Goal: Information Seeking & Learning: Learn about a topic

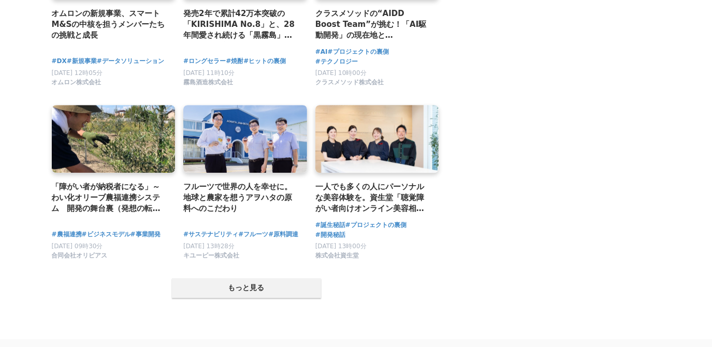
scroll to position [2070, 0]
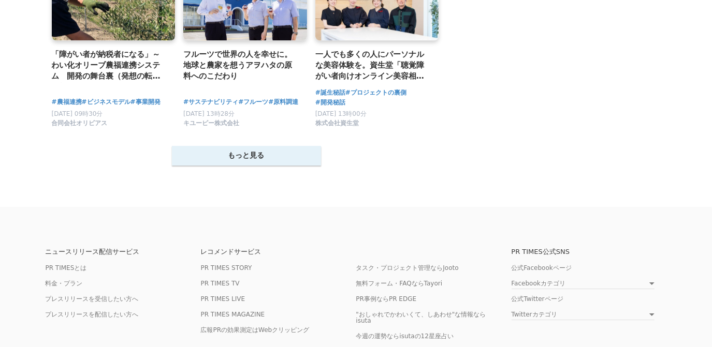
click at [191, 162] on button "もっと見る" at bounding box center [246, 156] width 149 height 20
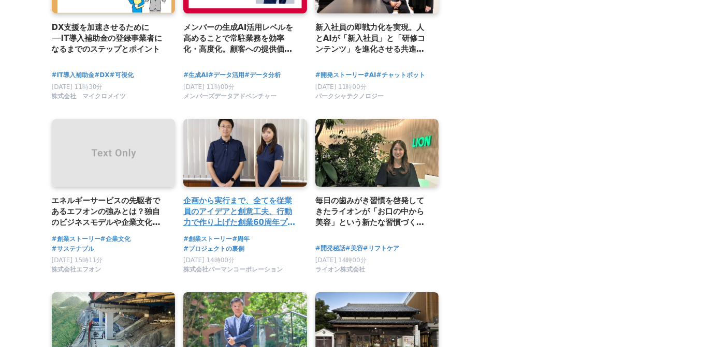
scroll to position [2305, 0]
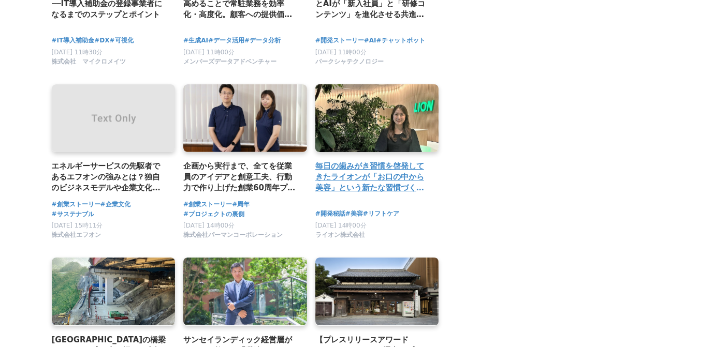
click at [361, 183] on h2 "毎日の歯みがき習慣を啓発してきたライオンが「お口の中から美容」という新たな習慣づくりに挑戦！リベンジに燃える企画者の思いとは" at bounding box center [372, 177] width 115 height 34
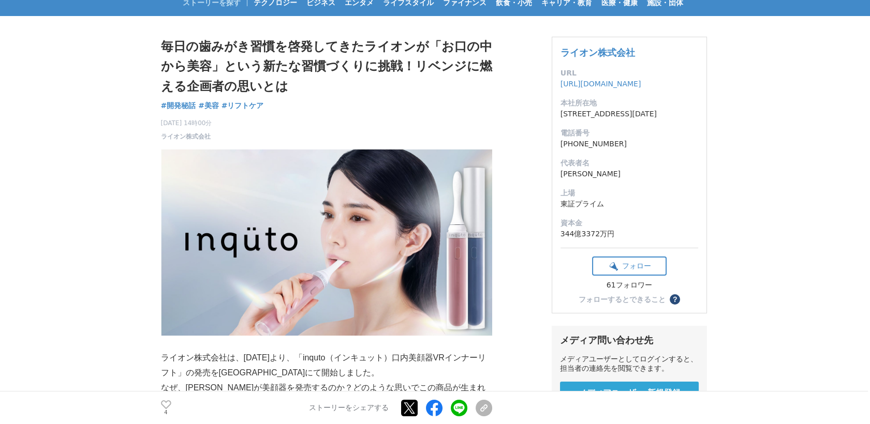
scroll to position [70, 0]
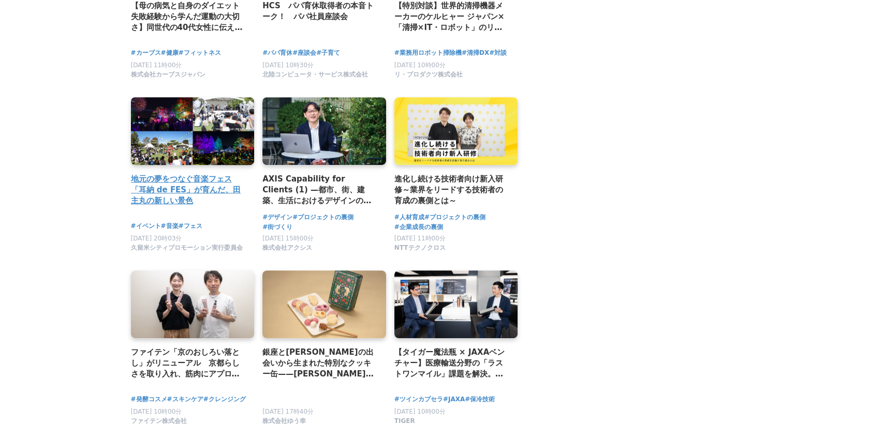
scroll to position [1259, 0]
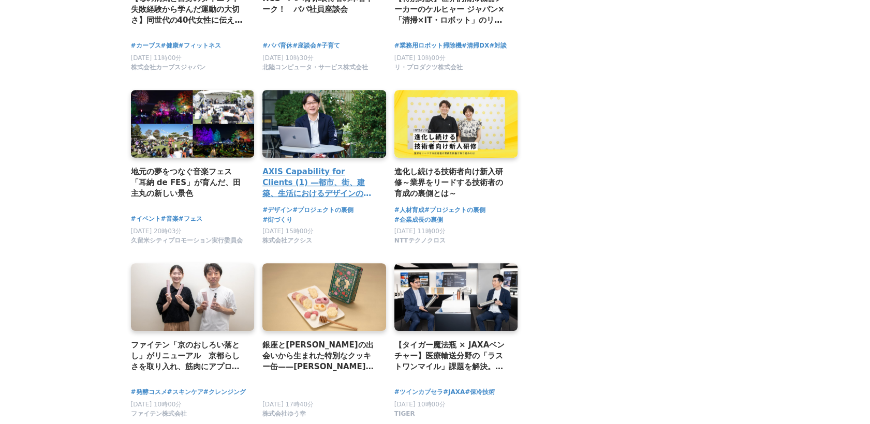
click at [301, 182] on h2 "AXIS Capability for Clients (1) —都市、街、建築、生活におけるデザインの可能性を探求し、未来への展望を描く" at bounding box center [319, 183] width 115 height 34
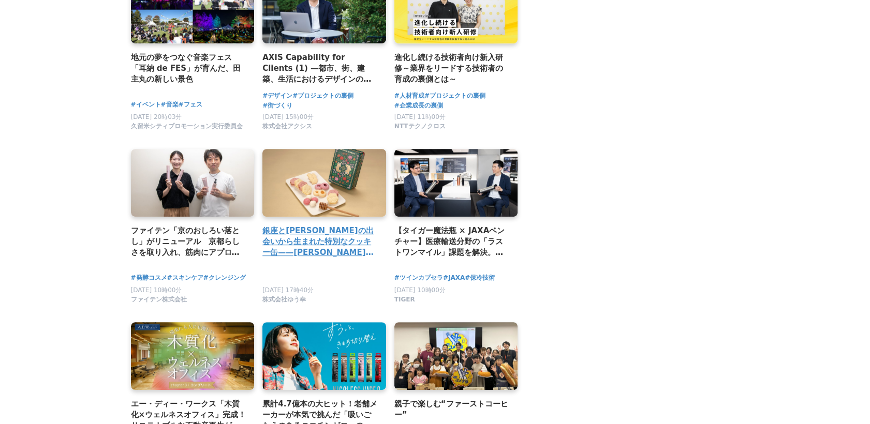
scroll to position [1374, 0]
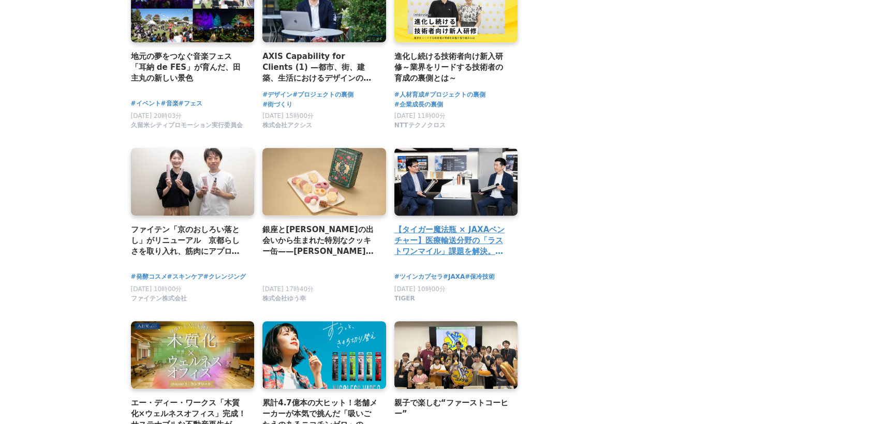
click at [434, 247] on h2 "【タイガー魔法瓶 × JAXAベンチャー】医療輸送分野の「ラストワンマイル」課題を解決。電源不要で最大11日以上の保冷を実現する「BAMBOO SHELLte…" at bounding box center [451, 241] width 115 height 34
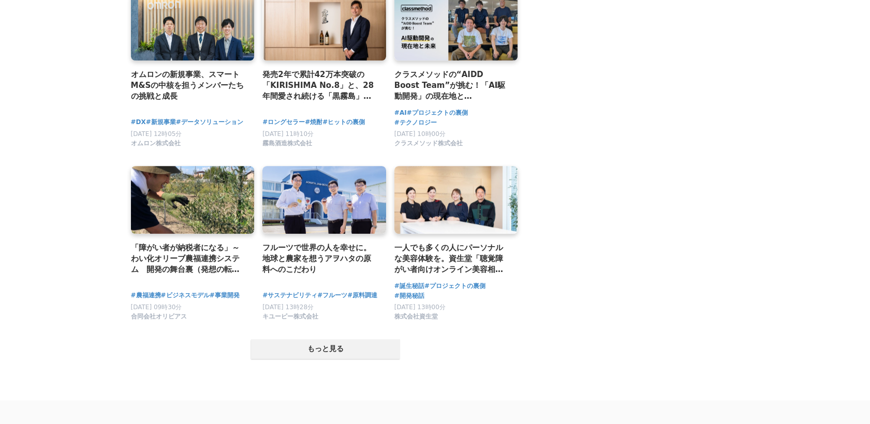
scroll to position [1949, 0]
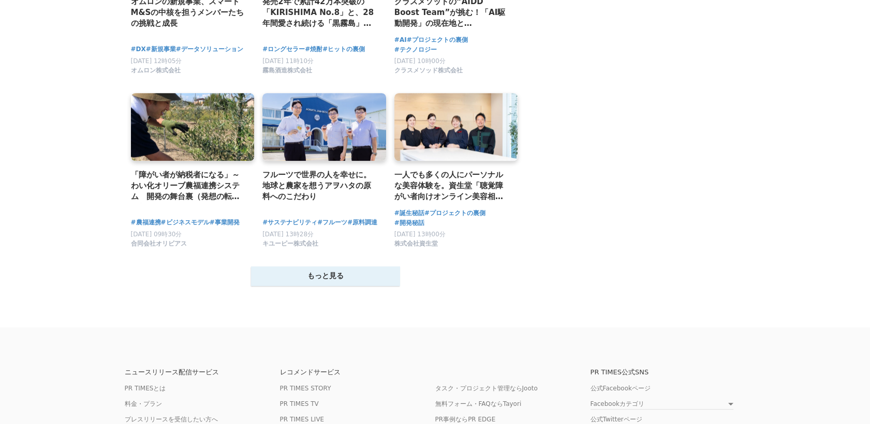
click at [299, 278] on button "もっと見る" at bounding box center [325, 276] width 149 height 20
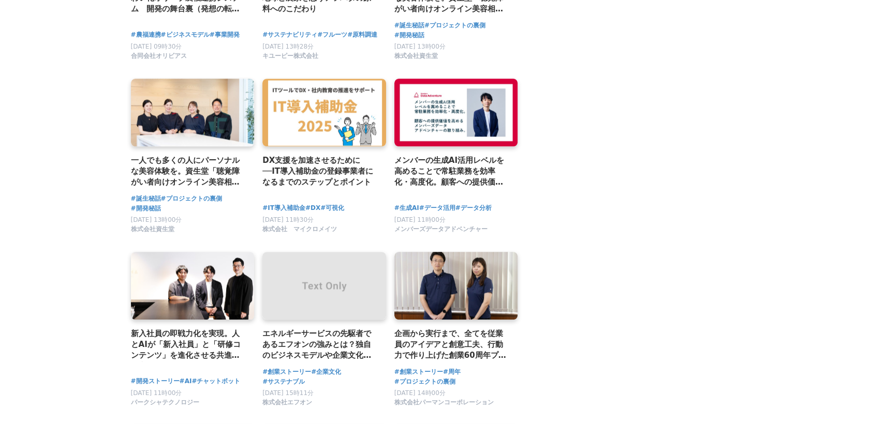
scroll to position [2294, 0]
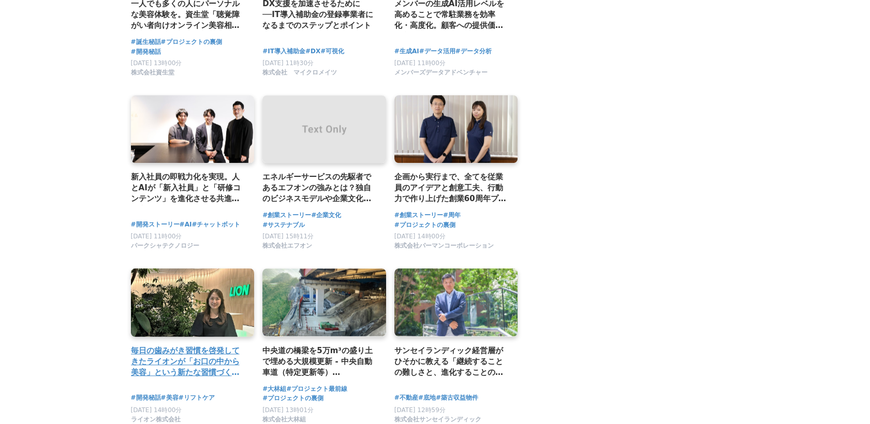
click at [217, 351] on div "毎日の歯みがき習慣を啓発してきたライオンが「お口の中から美容」という新たな習慣づくりに挑戦！リベンジに燃える企画者の思いとは" at bounding box center [193, 325] width 124 height 113
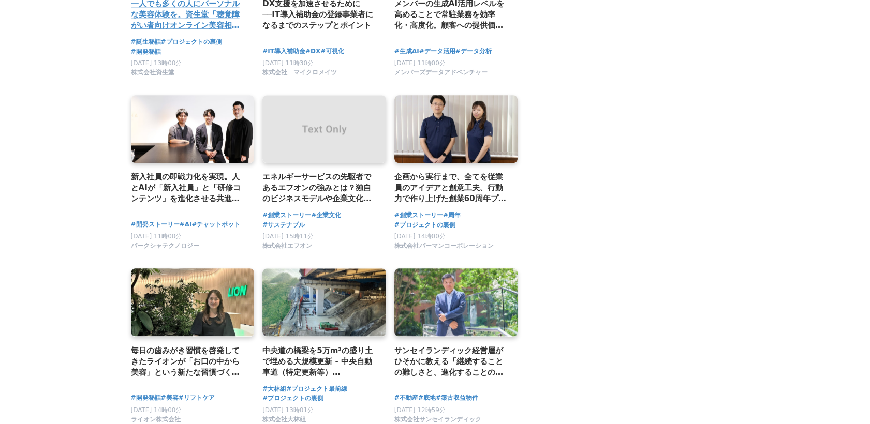
click at [170, 14] on h2 "一人でも多くの人にパーソナルな美容体験を。資生堂「聴覚障がい者向けオンライン美容相談サービス」" at bounding box center [188, 15] width 115 height 34
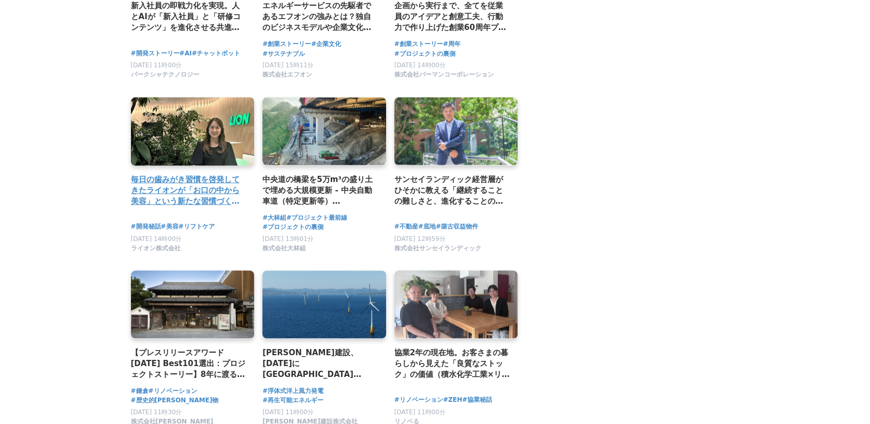
scroll to position [2467, 0]
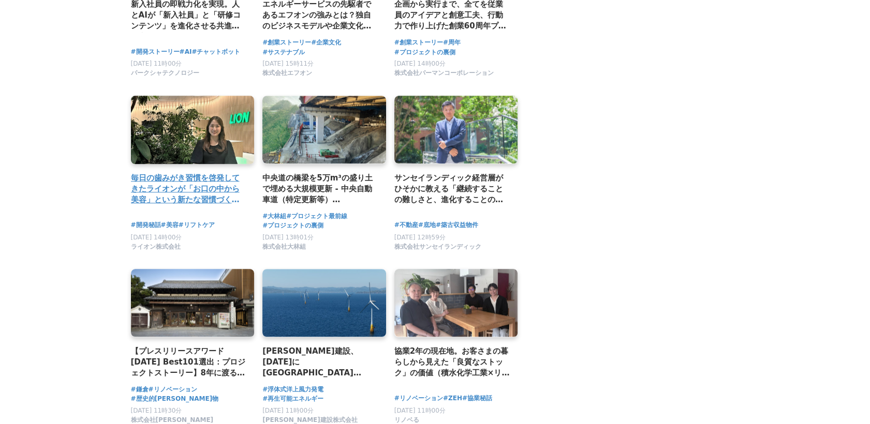
click at [200, 202] on h2 "毎日の歯みがき習慣を啓発してきたライオンが「お口の中から美容」という新たな習慣づくりに挑戦！リベンジに燃える企画者の思いとは" at bounding box center [188, 189] width 115 height 34
